Goal: Navigation & Orientation: Understand site structure

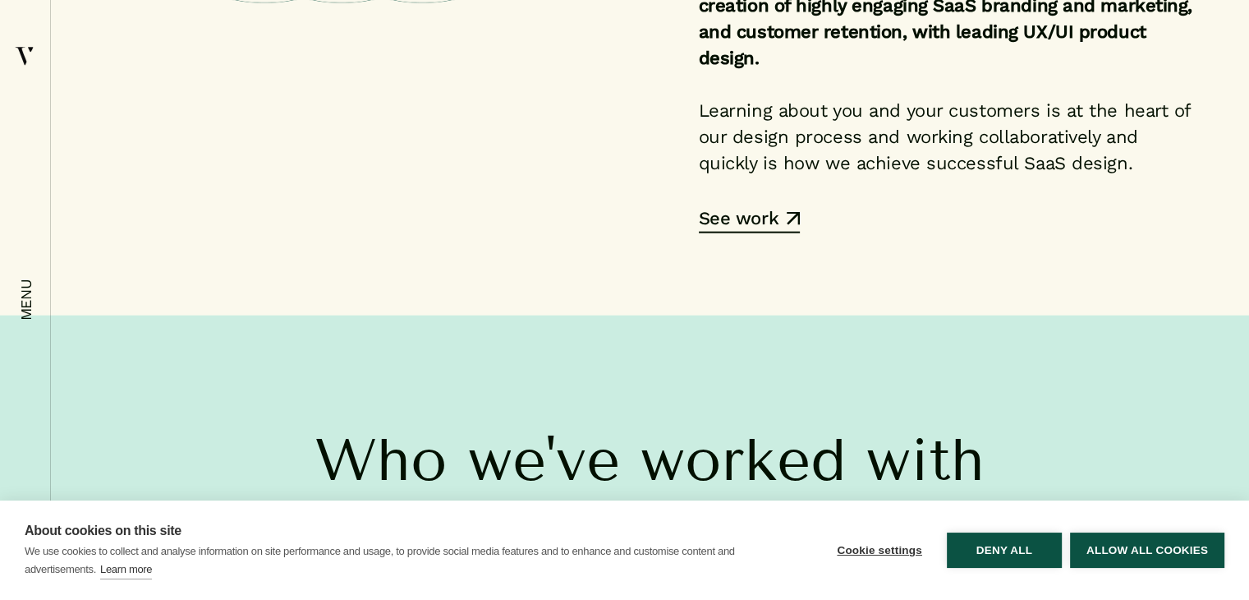
scroll to position [3778, 0]
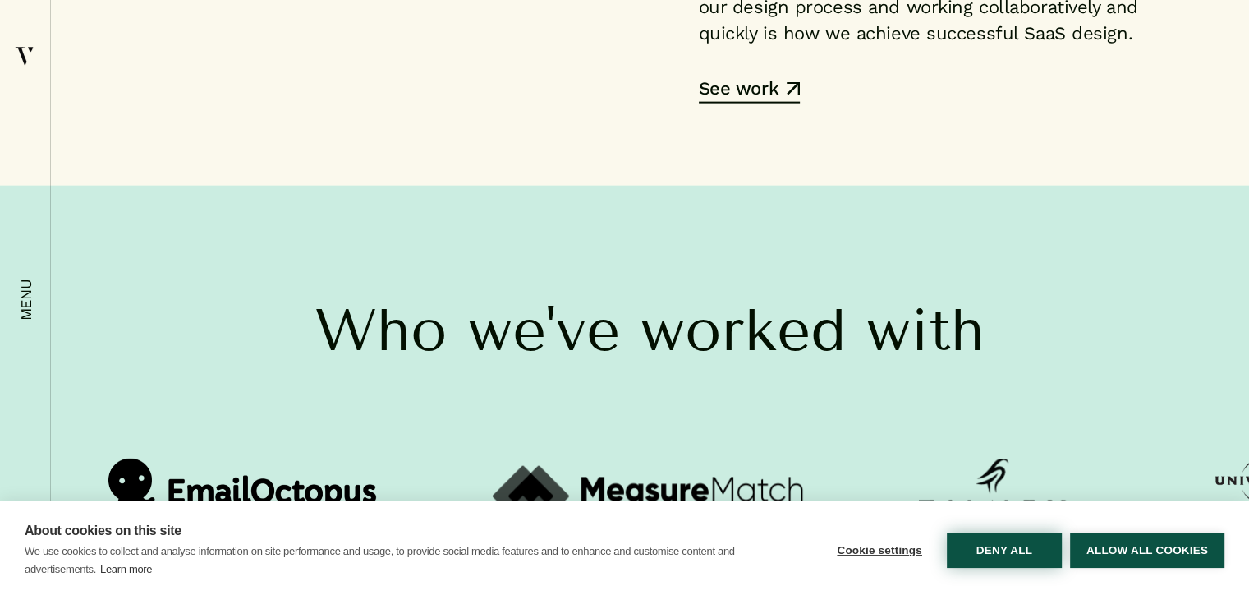
click at [1009, 560] on button "Deny all" at bounding box center [1004, 549] width 115 height 35
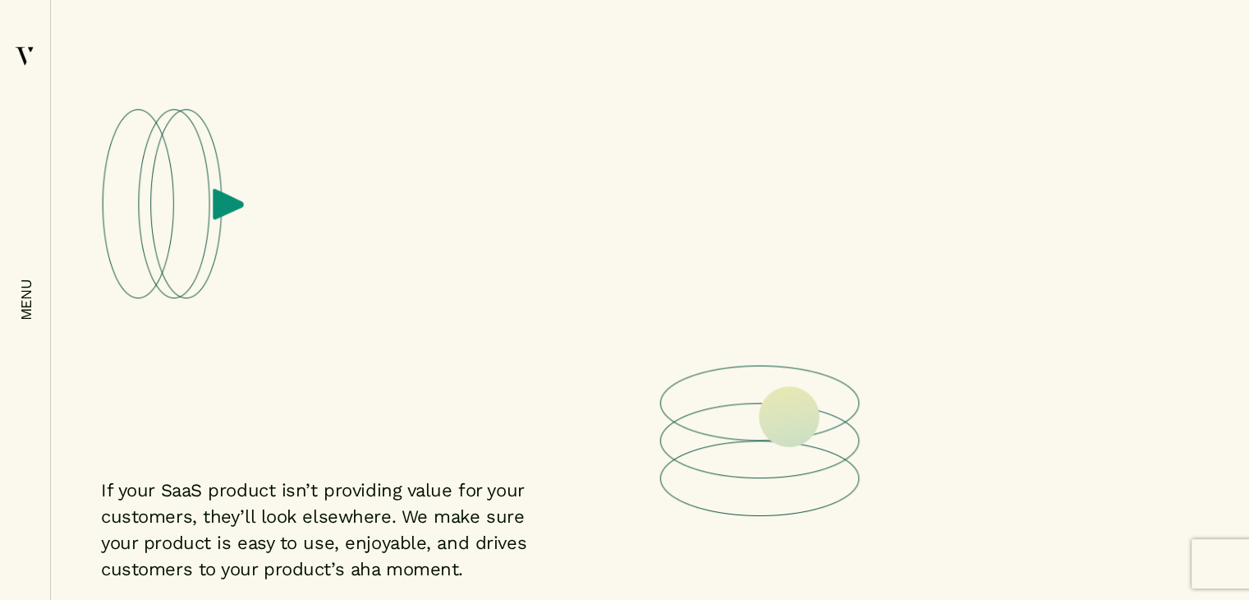
scroll to position [6324, 0]
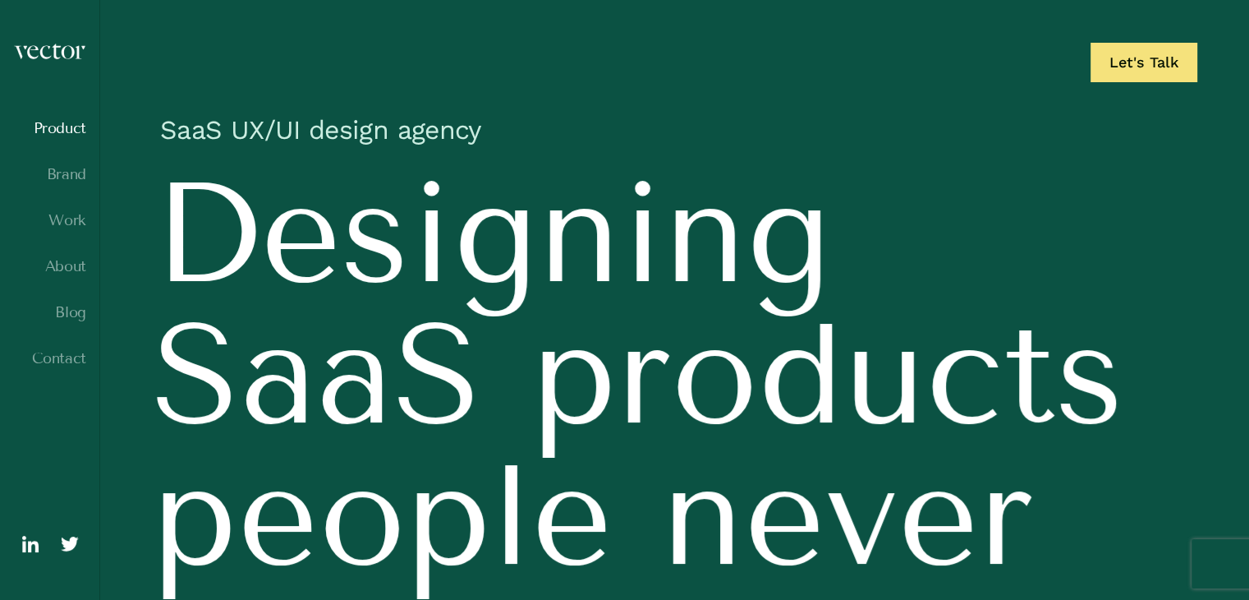
click at [62, 130] on link "Product" at bounding box center [49, 128] width 73 height 16
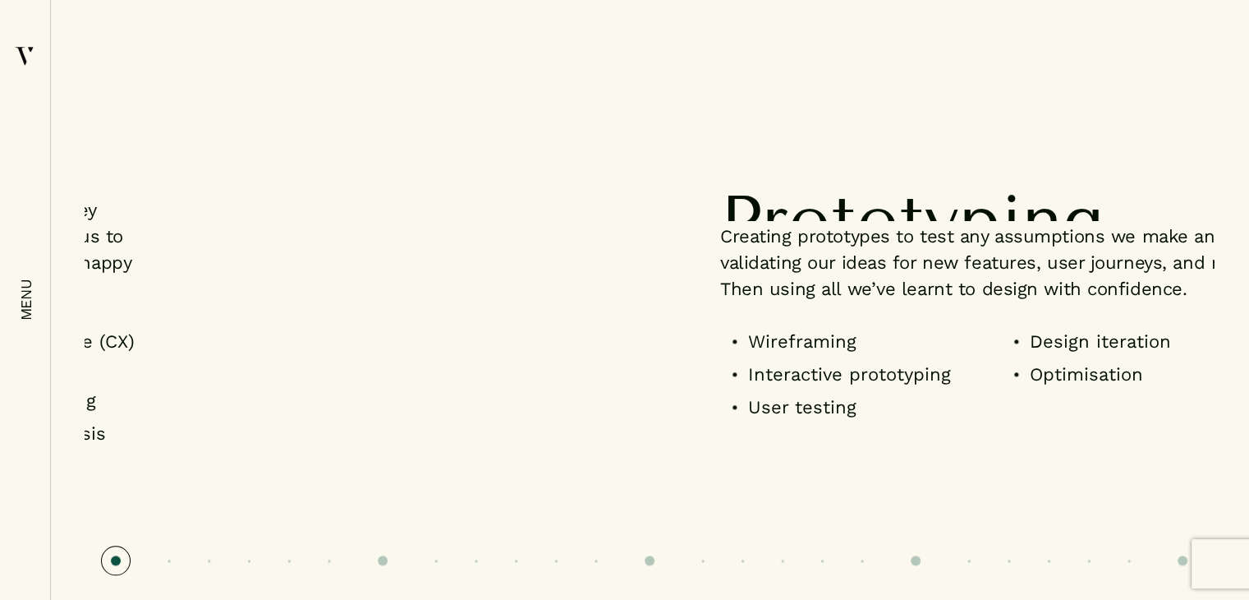
scroll to position [1807, 0]
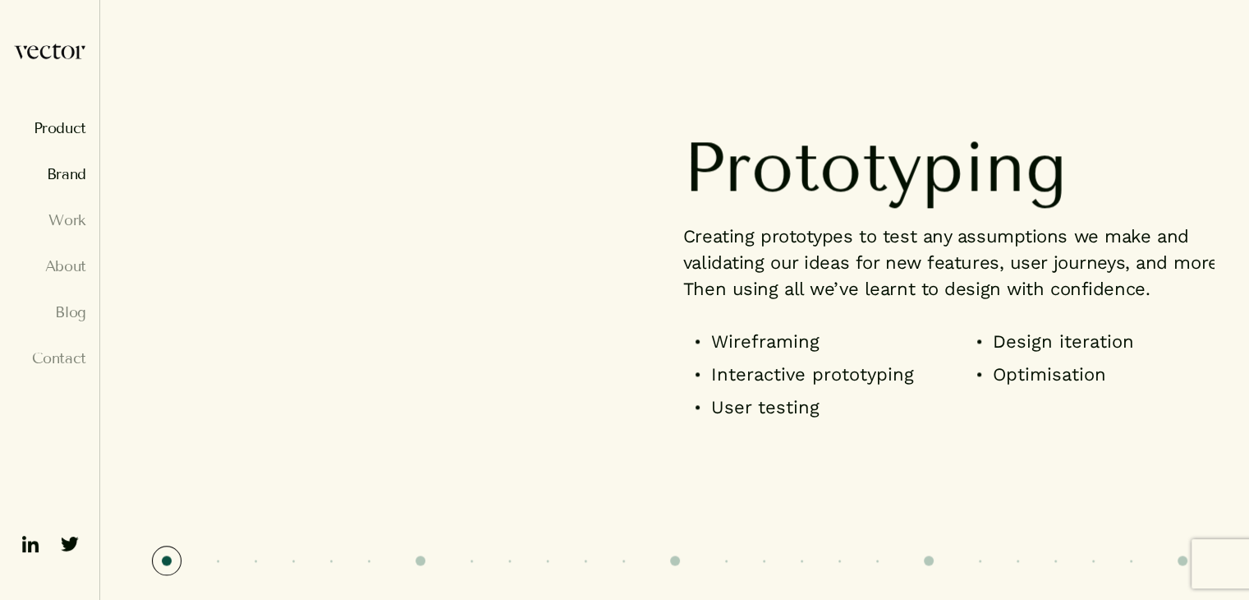
click at [80, 170] on link "Brand" at bounding box center [49, 174] width 73 height 16
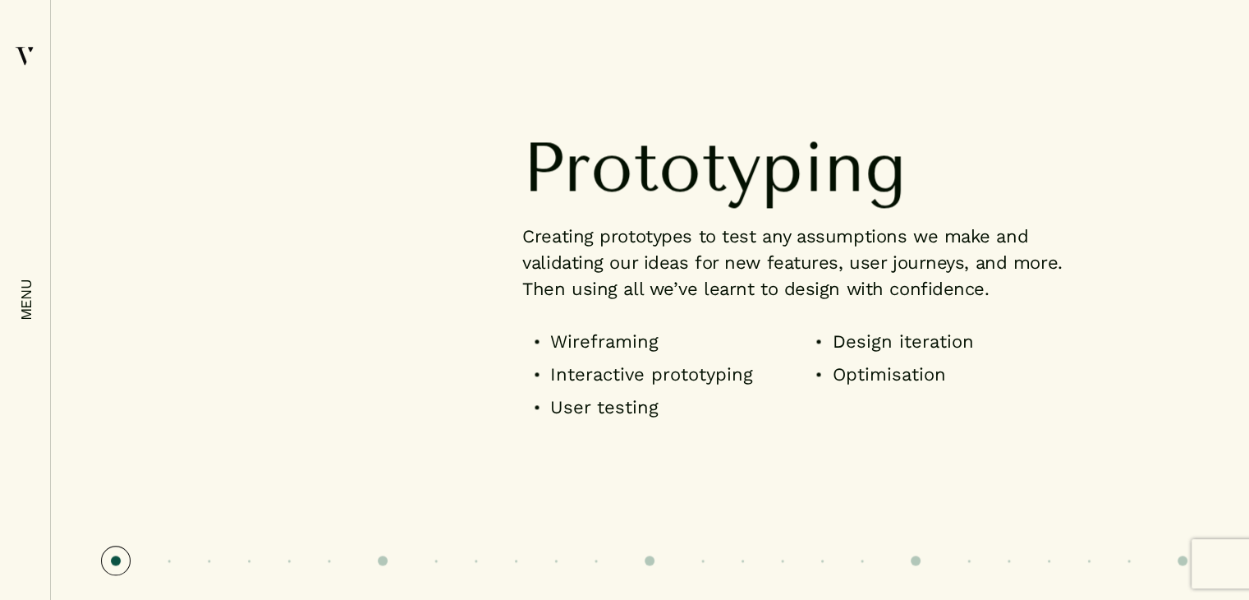
scroll to position [1971, 0]
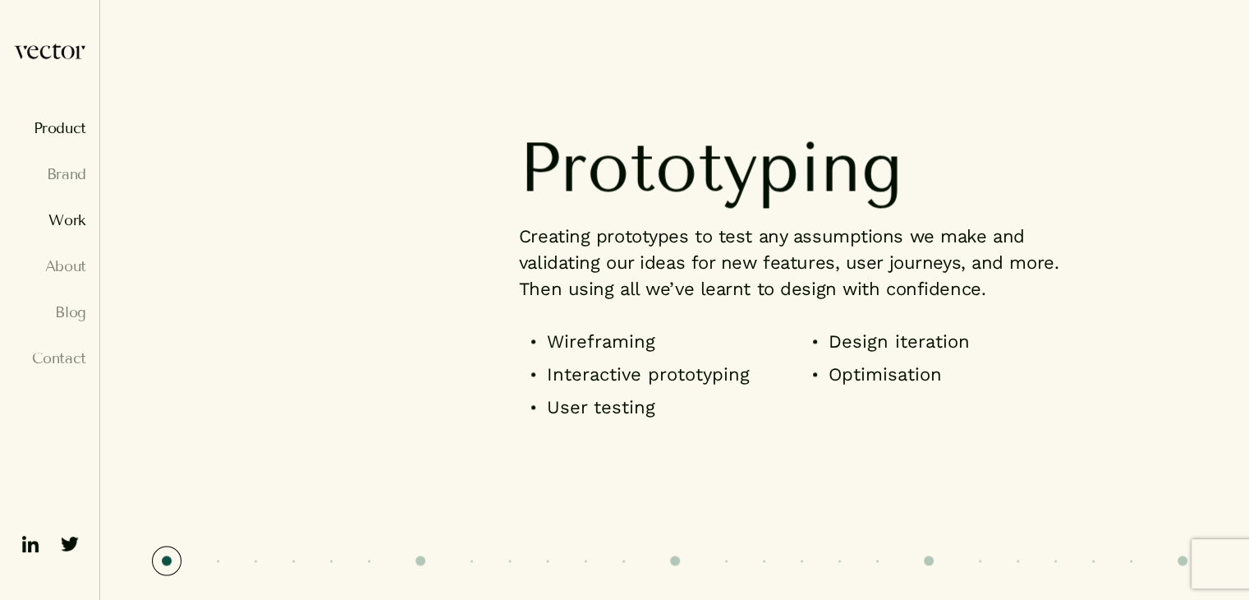
click at [59, 224] on link "Work" at bounding box center [49, 220] width 73 height 16
click at [66, 216] on link "Work" at bounding box center [49, 220] width 73 height 16
click at [79, 172] on link "Brand" at bounding box center [49, 174] width 73 height 16
click at [76, 273] on link "About" at bounding box center [49, 266] width 73 height 16
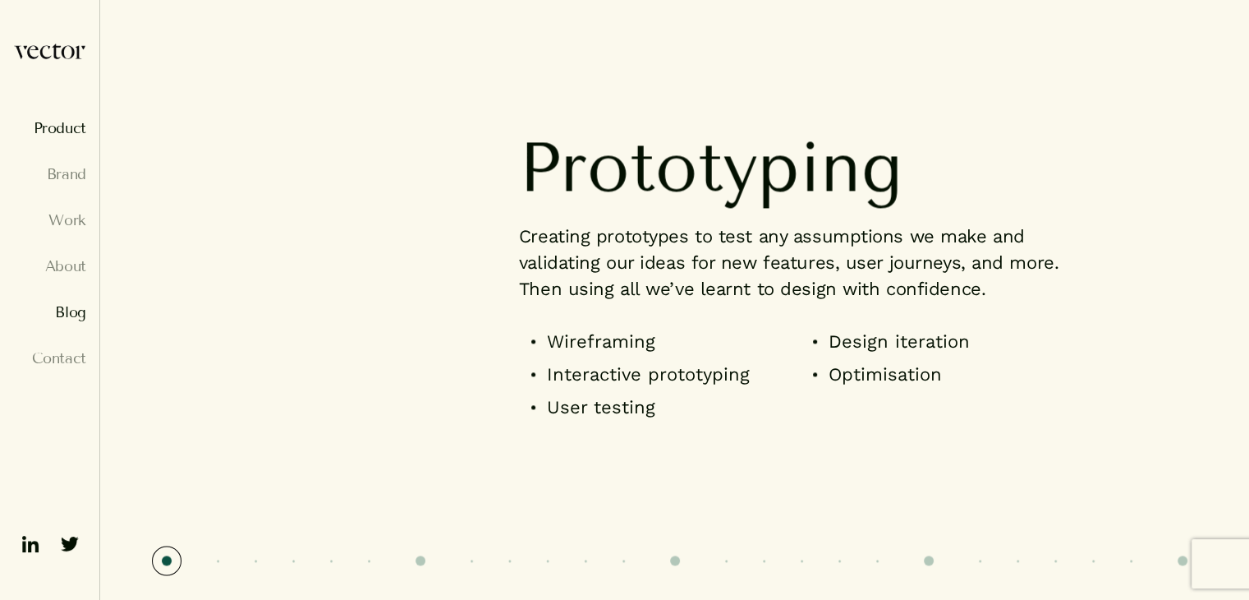
click at [62, 312] on link "Blog" at bounding box center [49, 312] width 73 height 16
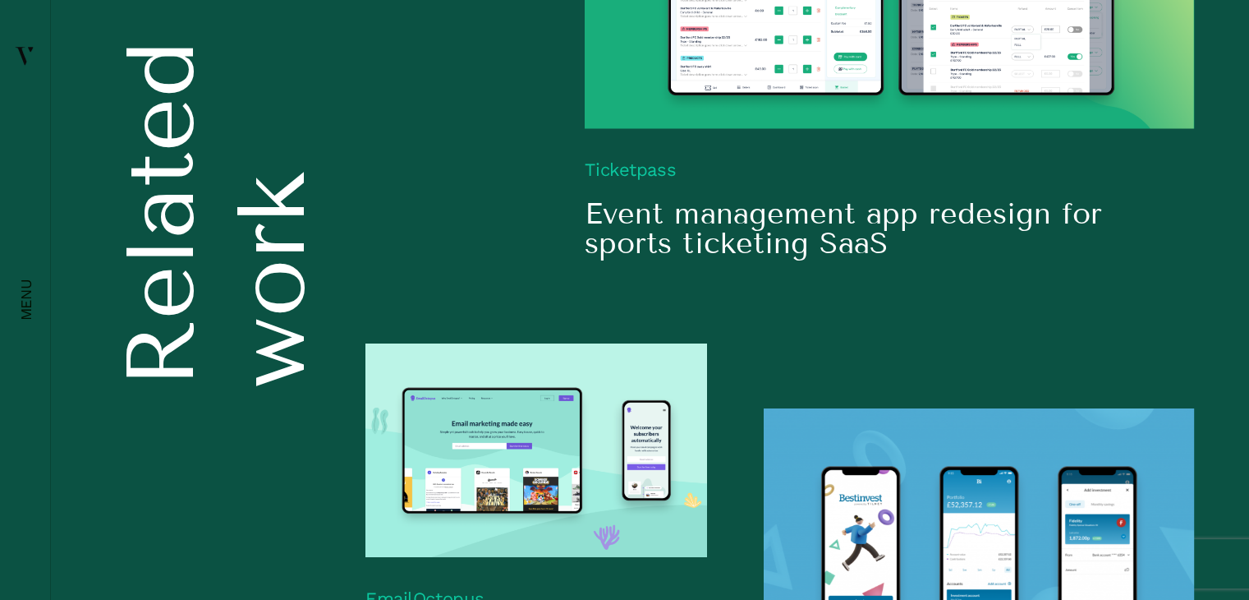
scroll to position [7759, 0]
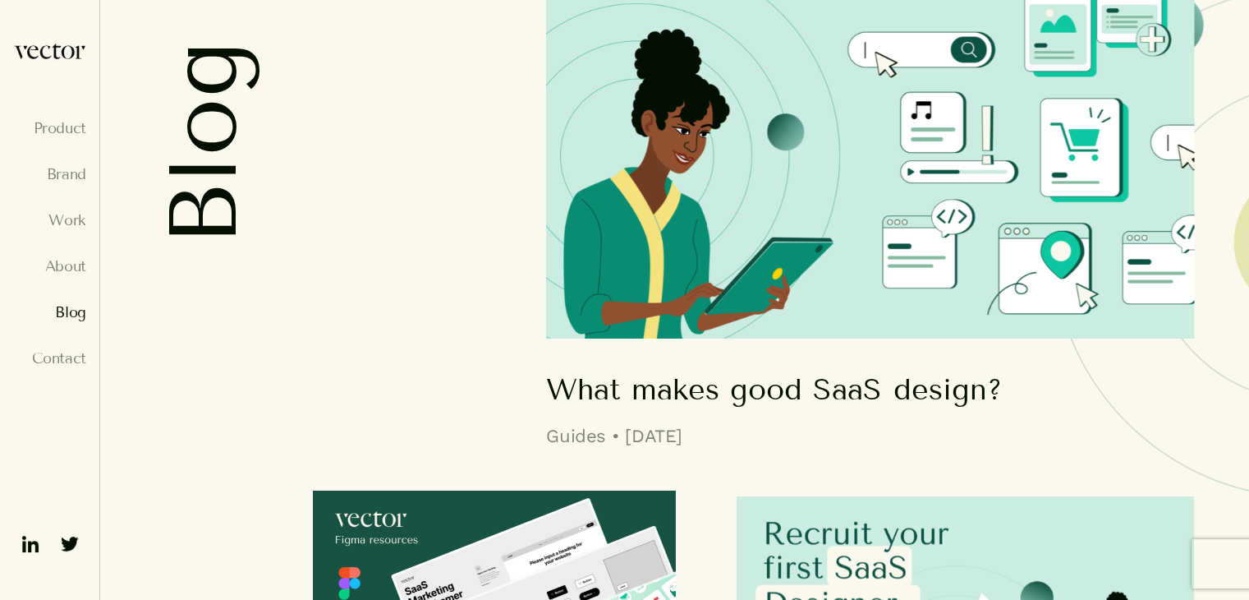
scroll to position [54, 0]
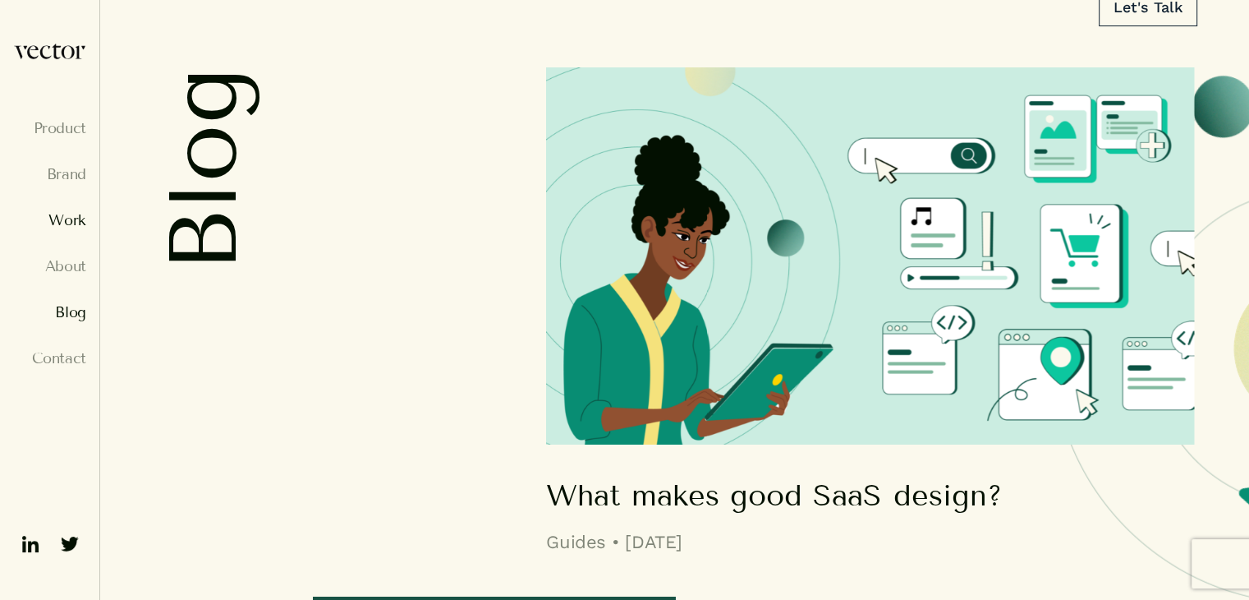
click at [62, 224] on link "Work" at bounding box center [49, 220] width 73 height 16
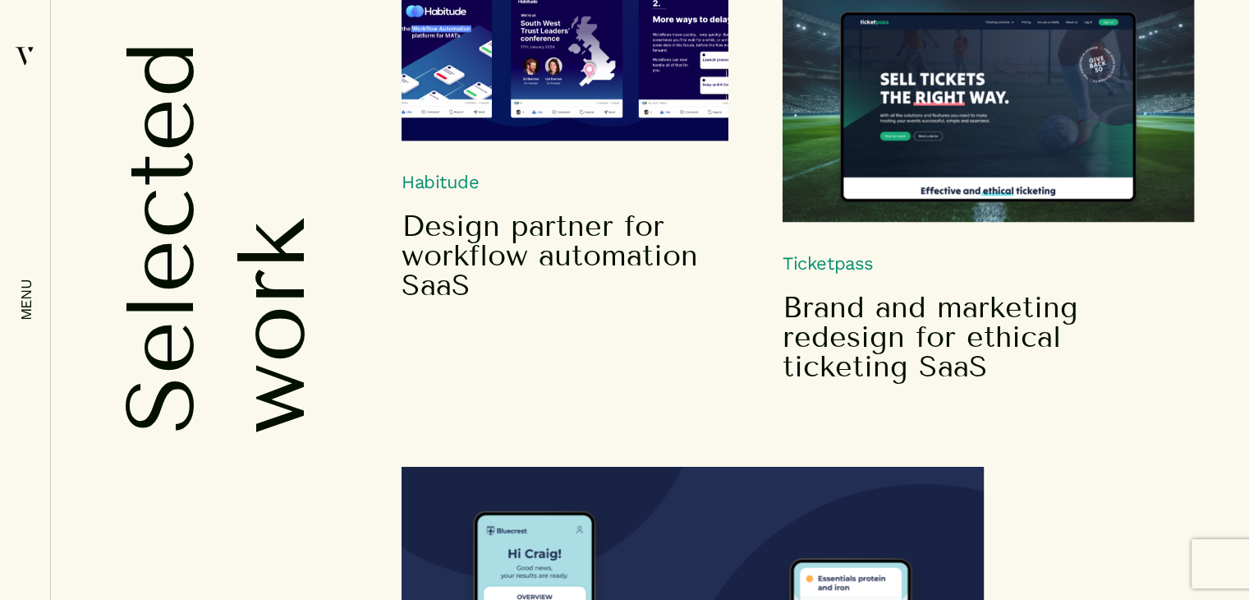
scroll to position [914, 0]
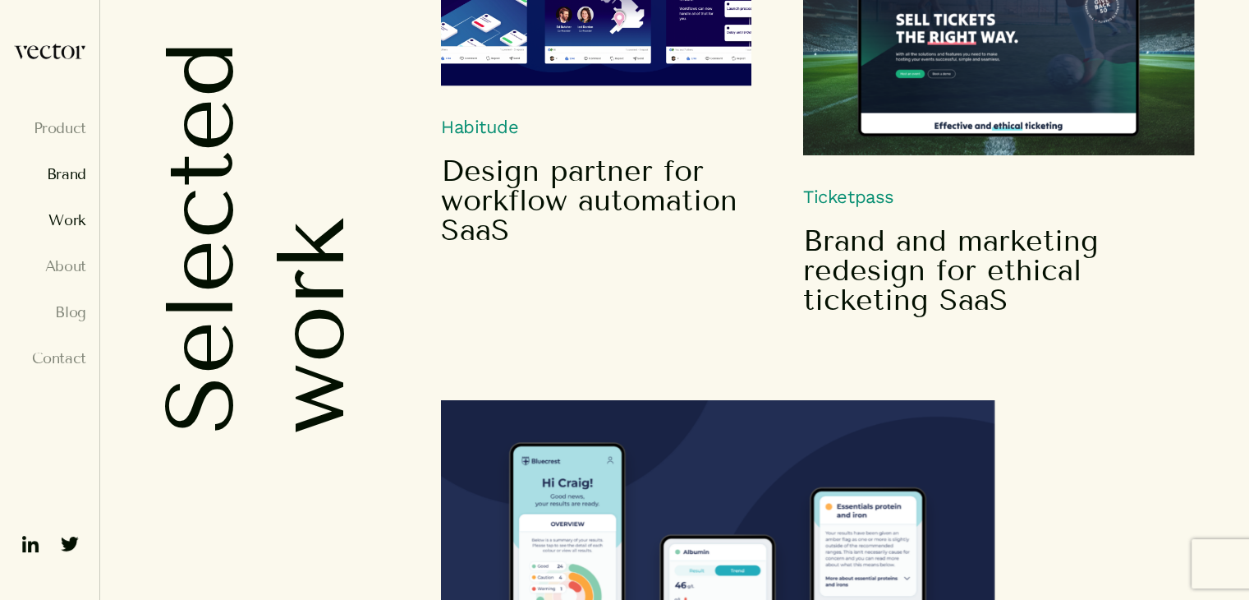
click at [71, 181] on link "Brand" at bounding box center [49, 174] width 73 height 16
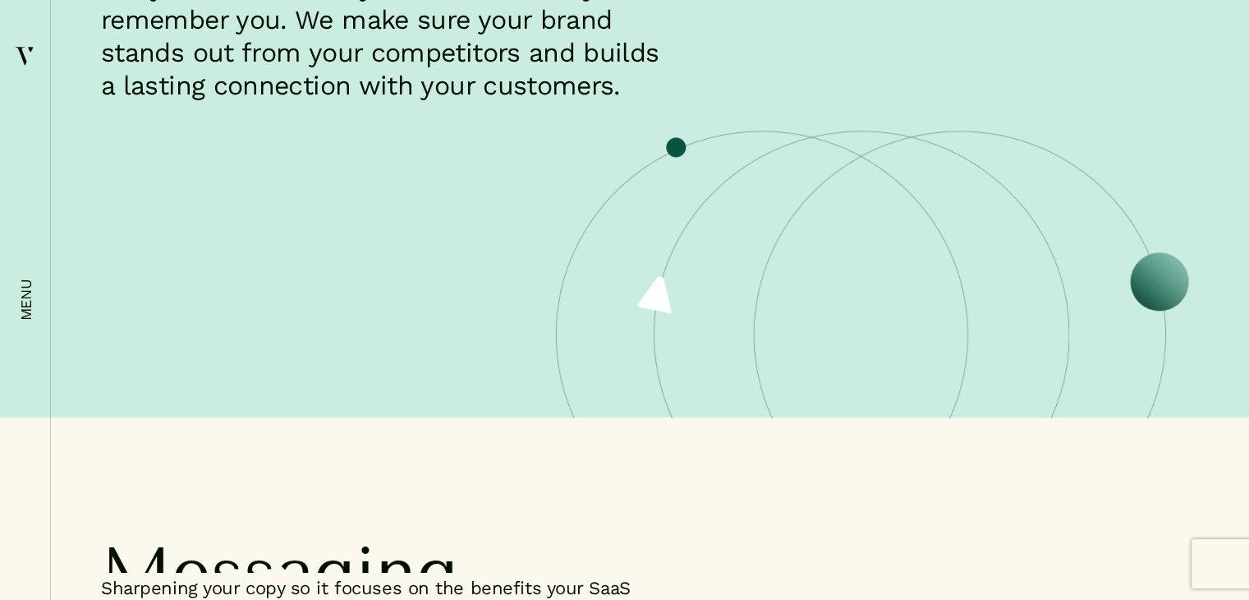
scroll to position [739, 0]
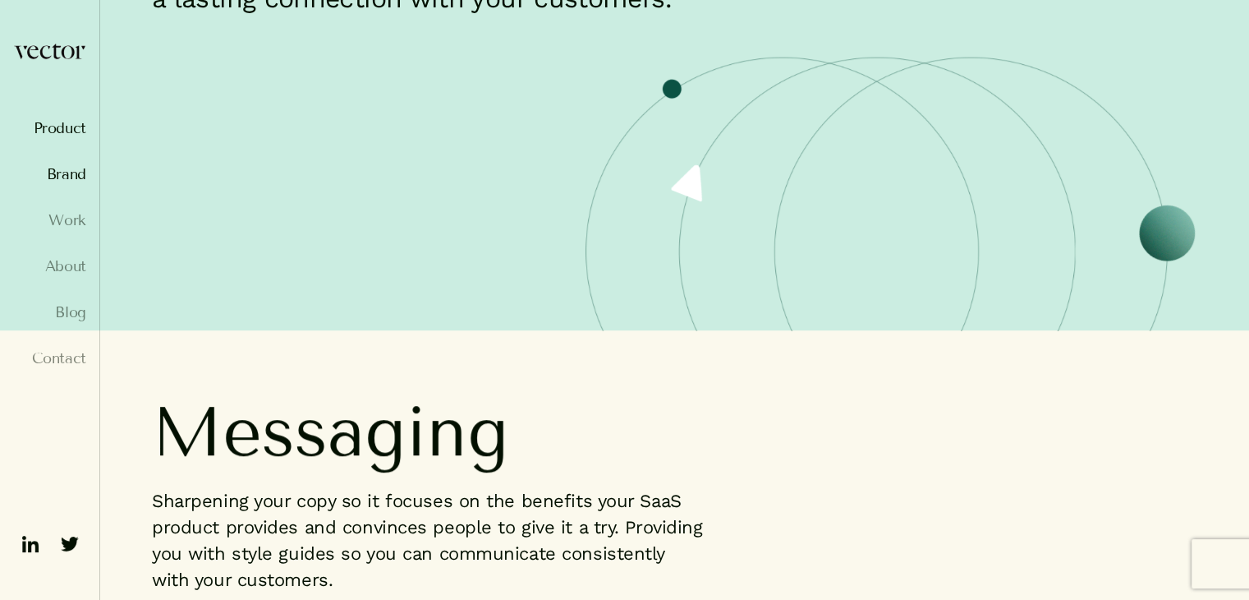
click at [76, 130] on link "Product" at bounding box center [49, 128] width 73 height 16
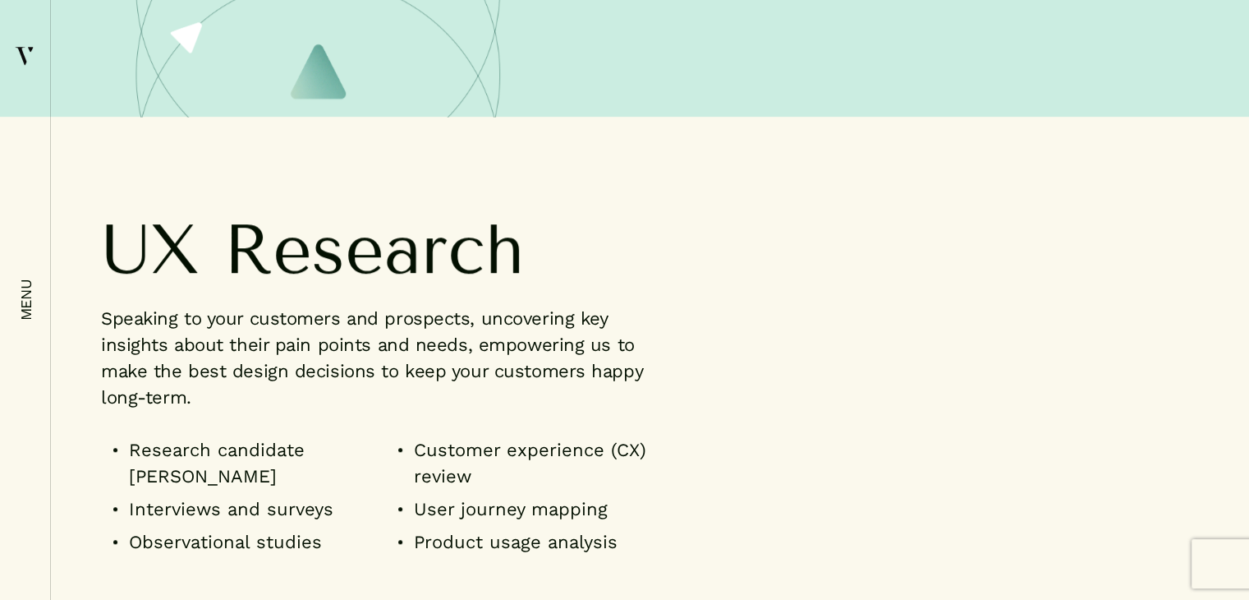
scroll to position [986, 0]
